Goal: Task Accomplishment & Management: Use online tool/utility

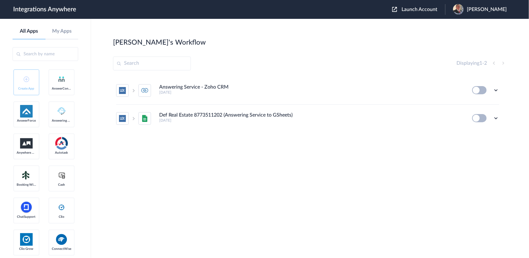
scroll to position [628, 0]
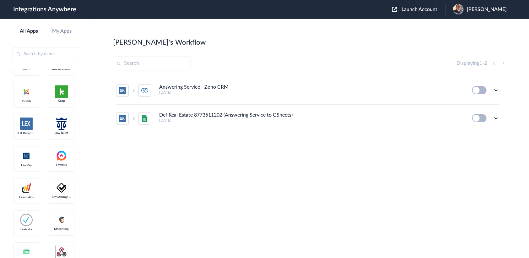
click at [415, 12] on span "Launch Account" at bounding box center [420, 9] width 36 height 5
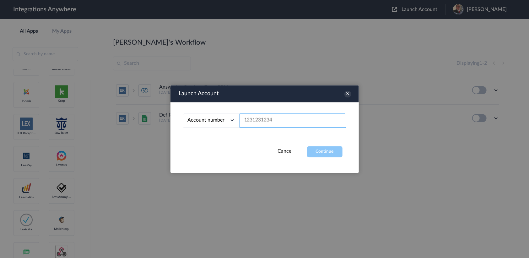
click at [270, 122] on input "text" at bounding box center [293, 120] width 107 height 14
paste input "9803781052"
click at [320, 147] on button "Continue" at bounding box center [324, 151] width 35 height 11
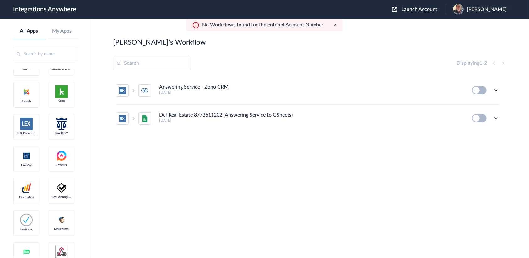
click at [320, 74] on section "[PERSON_NAME]'s Workflow Create Displaying 1 - 2 Answering Service - Zoho CRM […" at bounding box center [310, 157] width 394 height 239
click at [418, 9] on span "Launch Account" at bounding box center [420, 9] width 36 height 5
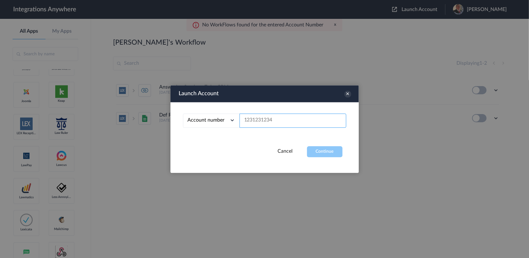
click at [270, 117] on input "text" at bounding box center [293, 120] width 107 height 14
paste input "7043967894"
type input "7043967894"
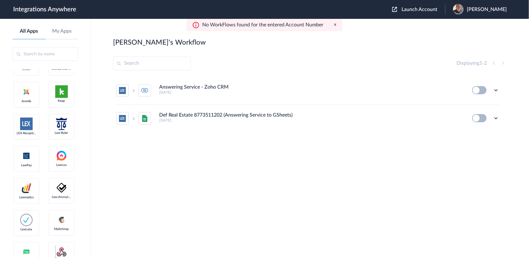
click at [475, 14] on div "[PERSON_NAME]" at bounding box center [483, 9] width 60 height 11
click at [465, 25] on link "My Account" at bounding box center [462, 25] width 24 height 4
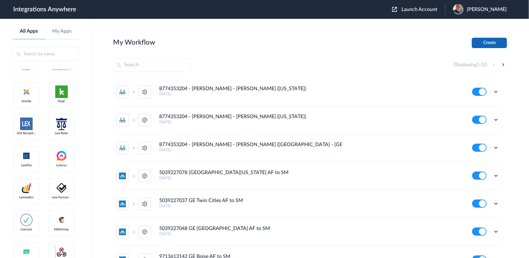
click at [486, 41] on button "Create" at bounding box center [489, 43] width 35 height 10
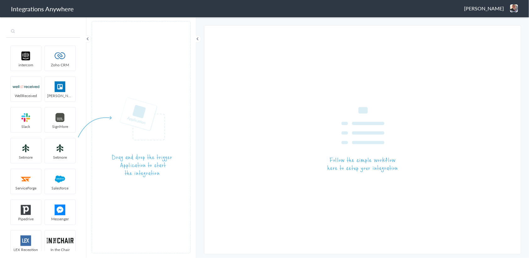
click at [35, 35] on input "text" at bounding box center [43, 32] width 74 height 12
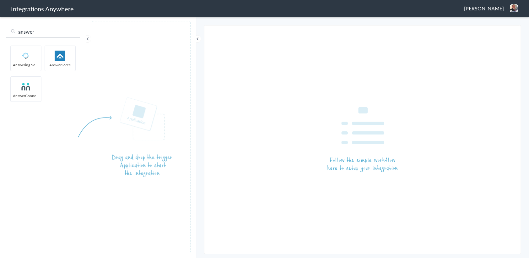
type input "answer"
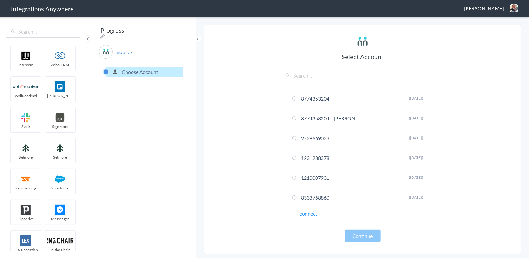
click at [310, 72] on input "text" at bounding box center [362, 77] width 157 height 10
paste input "7043967894"
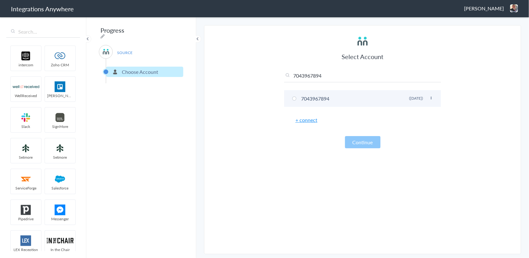
type input "7043967894"
click at [316, 101] on li "7043967894 Rename Delete ([DATE])" at bounding box center [362, 98] width 157 height 17
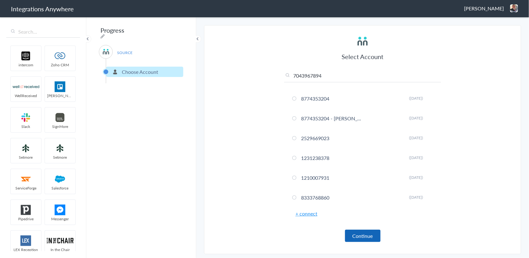
click at [362, 231] on button "Continue" at bounding box center [362, 236] width 35 height 12
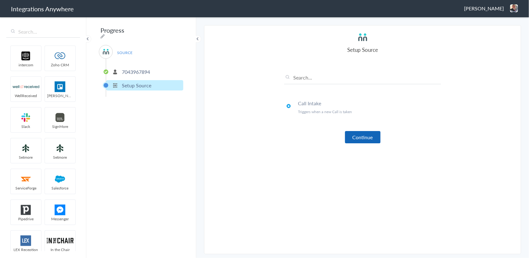
click at [347, 140] on button "Continue" at bounding box center [362, 137] width 35 height 12
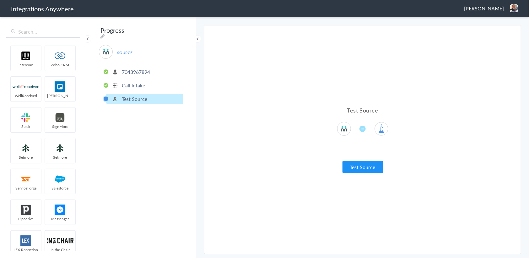
drag, startPoint x: 359, startPoint y: 166, endPoint x: 343, endPoint y: 155, distance: 19.6
click at [358, 166] on button "Test Source" at bounding box center [363, 167] width 41 height 12
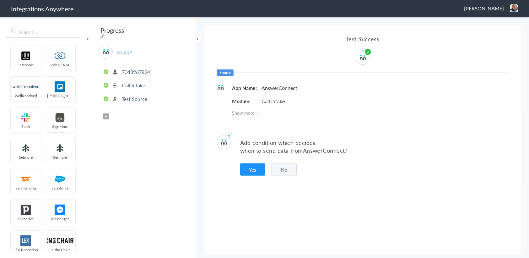
click at [281, 170] on button "No" at bounding box center [284, 169] width 25 height 13
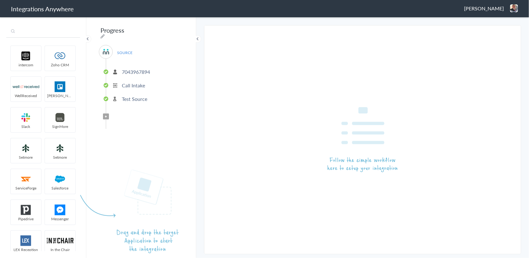
click at [48, 29] on input "text" at bounding box center [43, 32] width 74 height 12
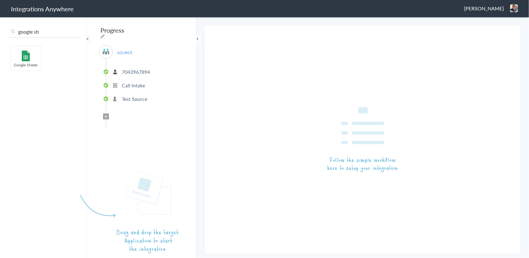
type input "google sh"
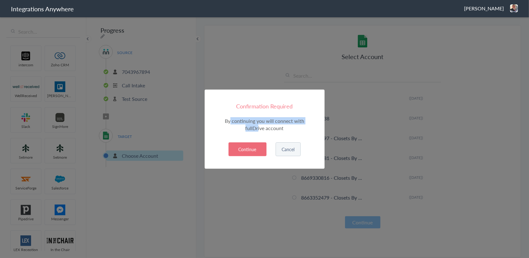
drag, startPoint x: 231, startPoint y: 118, endPoint x: 256, endPoint y: 128, distance: 27.4
click at [257, 128] on p "By continuing you will connect with fullDrive account" at bounding box center [264, 124] width 85 height 14
click at [250, 127] on p "By continuing you will connect with fullDrive account" at bounding box center [264, 124] width 85 height 14
click at [248, 146] on button "Continue" at bounding box center [248, 149] width 38 height 14
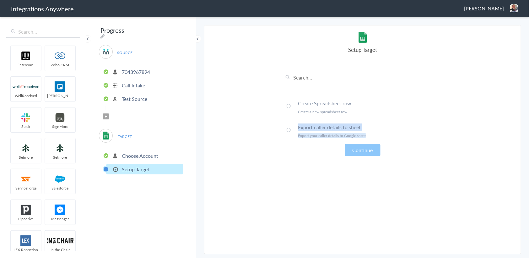
drag, startPoint x: 371, startPoint y: 136, endPoint x: 293, endPoint y: 128, distance: 78.4
click at [293, 128] on li "Export caller details to sheet Export your caller details to Google sheet" at bounding box center [362, 131] width 157 height 24
click at [202, 124] on main "The system encountered four errors. Check More Trigger Connect Action Setup Tes…" at bounding box center [362, 137] width 333 height 242
drag, startPoint x: 301, startPoint y: 136, endPoint x: 368, endPoint y: 135, distance: 66.9
click at [368, 135] on p "Export your caller details to Google sheet" at bounding box center [369, 135] width 143 height 5
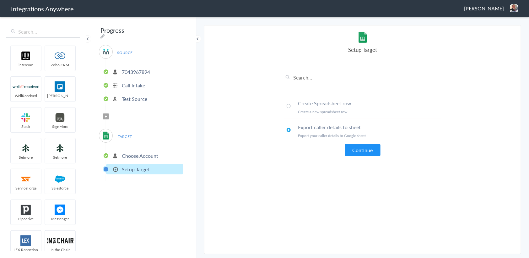
click at [265, 115] on section "Select Account 8774353204 Rename Delete ([DATE]) 8774353204 - [PERSON_NAME] - […" at bounding box center [362, 139] width 317 height 229
click at [363, 151] on button "Continue" at bounding box center [362, 150] width 35 height 12
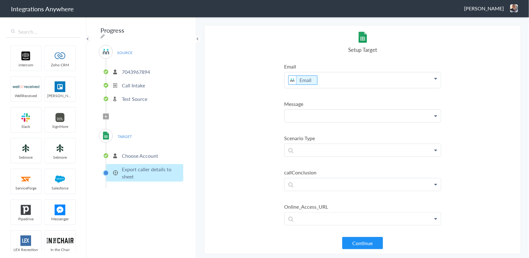
click at [320, 113] on p at bounding box center [363, 116] width 156 height 13
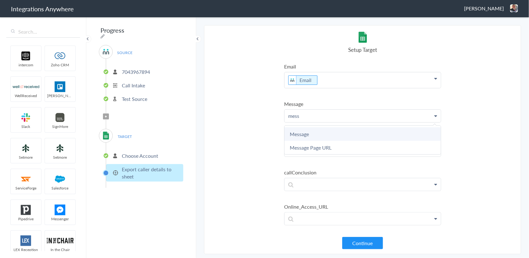
click at [308, 129] on link "Message" at bounding box center [363, 134] width 156 height 14
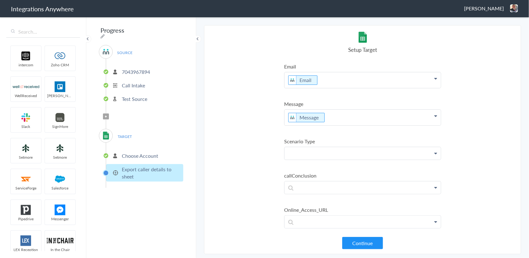
click at [327, 154] on p at bounding box center [363, 153] width 156 height 13
click at [314, 163] on ul "First Name Last Name Email Phone Call Start Time Account ID Date stamp HistoryI…" at bounding box center [362, 171] width 157 height 16
click at [311, 154] on p "sc" at bounding box center [363, 153] width 156 height 13
click at [308, 171] on link "Scenario Type" at bounding box center [363, 172] width 156 height 14
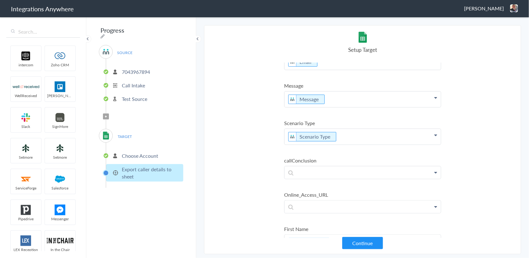
scroll to position [28, 0]
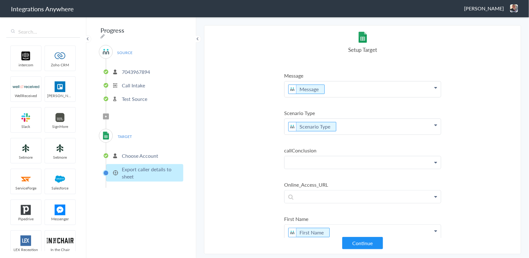
click at [315, 157] on p at bounding box center [363, 162] width 156 height 13
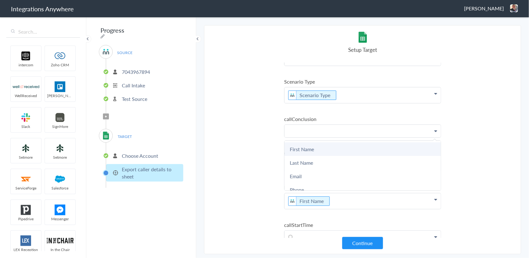
scroll to position [85, 0]
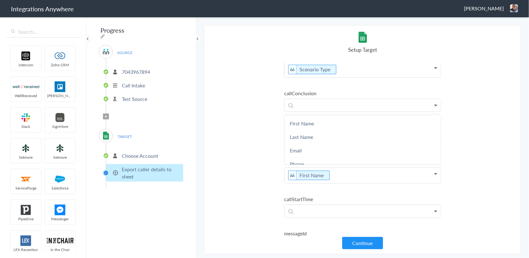
click at [255, 114] on section "Select Account 8774353204 Rename Delete ([DATE]) 8774353204 - [PERSON_NAME] - […" at bounding box center [362, 139] width 317 height 229
click at [319, 107] on p at bounding box center [363, 105] width 156 height 13
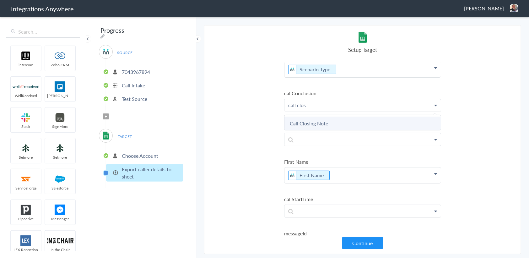
click at [326, 119] on link "Call Closing Note" at bounding box center [363, 124] width 156 height 14
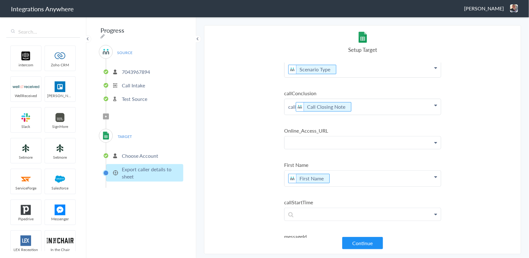
click at [322, 142] on p at bounding box center [363, 142] width 156 height 13
click at [318, 161] on link "Message Page URL" at bounding box center [363, 161] width 156 height 14
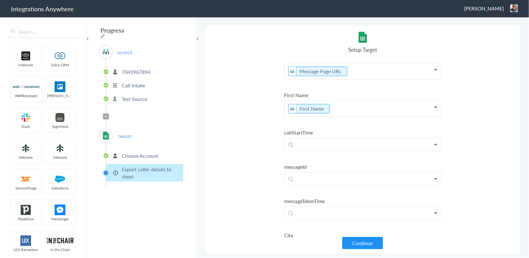
scroll to position [171, 0]
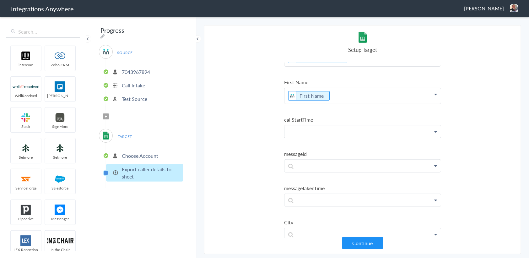
click at [319, 126] on p at bounding box center [363, 131] width 156 height 13
click at [314, 144] on link "Date stamp" at bounding box center [363, 150] width 156 height 14
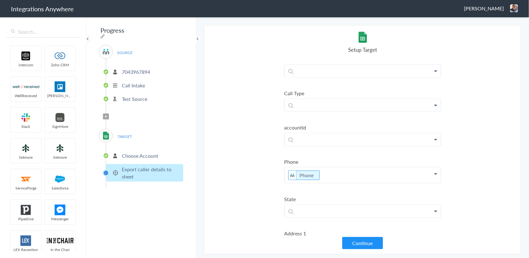
scroll to position [368, 0]
click at [516, 9] on img at bounding box center [514, 8] width 8 height 8
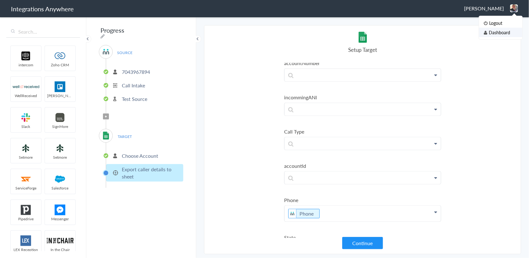
click at [493, 28] on li "Dashboard" at bounding box center [500, 32] width 43 height 9
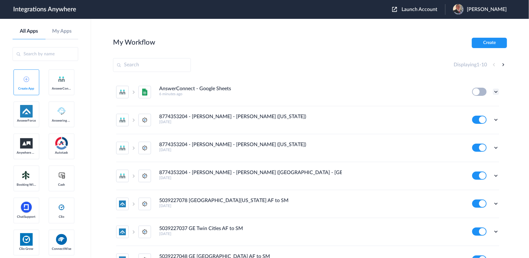
click at [493, 89] on icon at bounding box center [496, 92] width 6 height 6
click at [471, 128] on span "Delete" at bounding box center [477, 129] width 13 height 4
click at [463, 128] on icon at bounding box center [465, 130] width 4 height 5
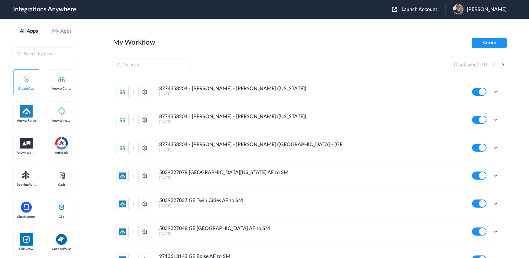
click at [286, 44] on div "My Workflow Create" at bounding box center [310, 43] width 394 height 10
